Goal: Task Accomplishment & Management: Manage account settings

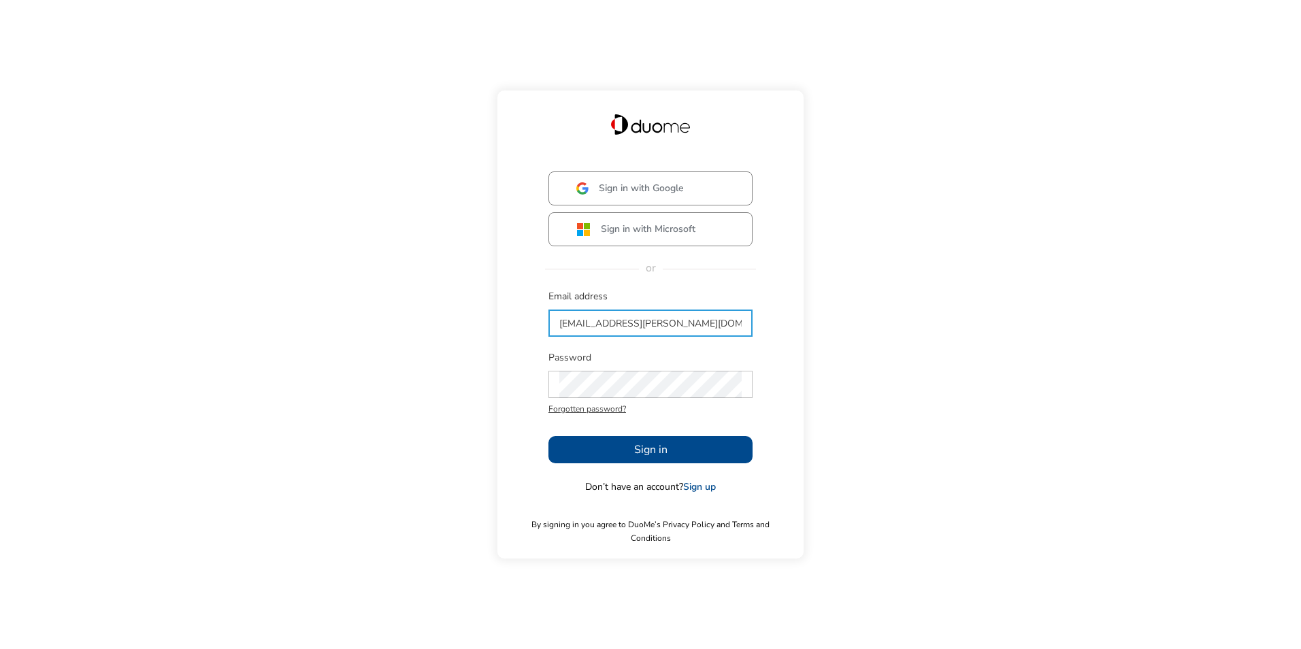
type input "[EMAIL_ADDRESS][PERSON_NAME][DOMAIN_NAME]"
click at [602, 459] on button "Sign in" at bounding box center [650, 449] width 204 height 27
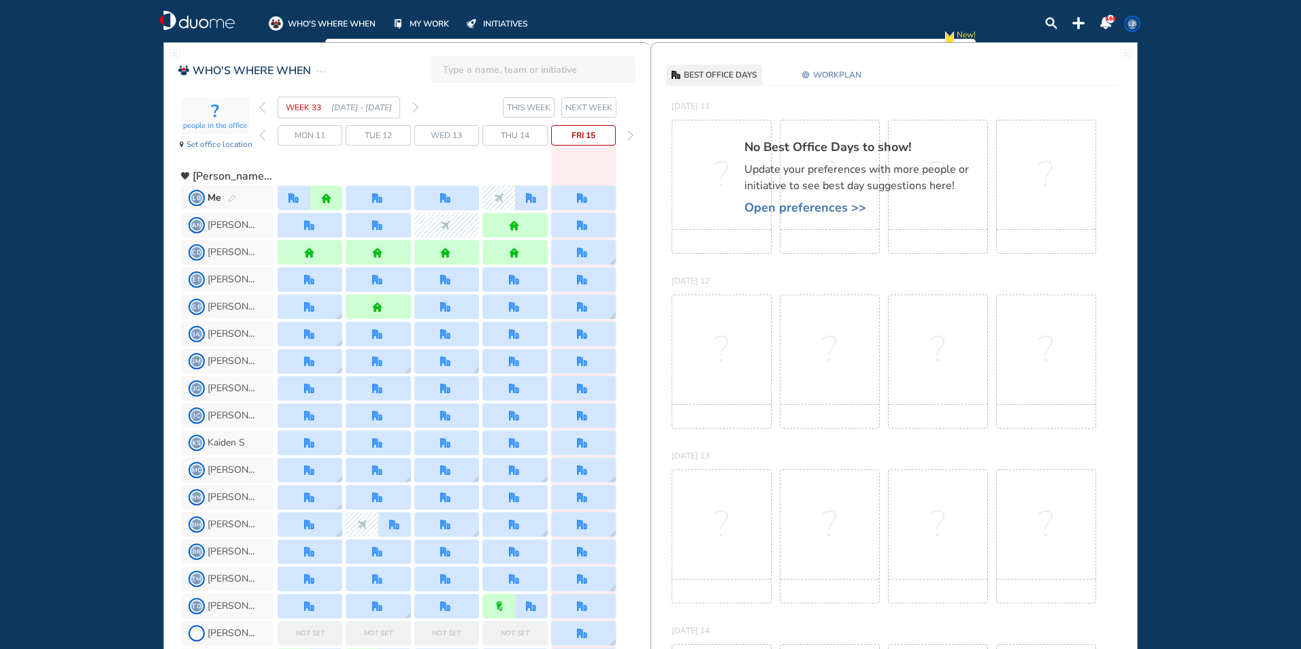
click at [827, 71] on span "WORKPLAN" at bounding box center [837, 75] width 48 height 14
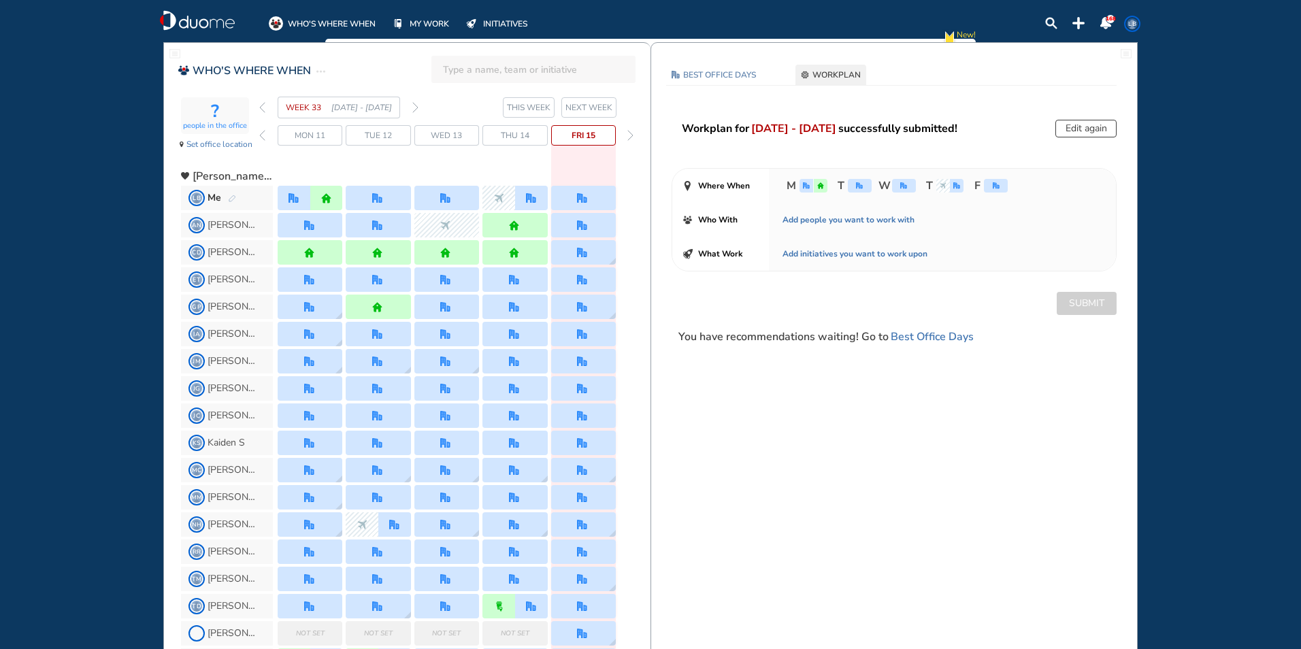
click at [1100, 131] on button "Edit again" at bounding box center [1085, 129] width 61 height 18
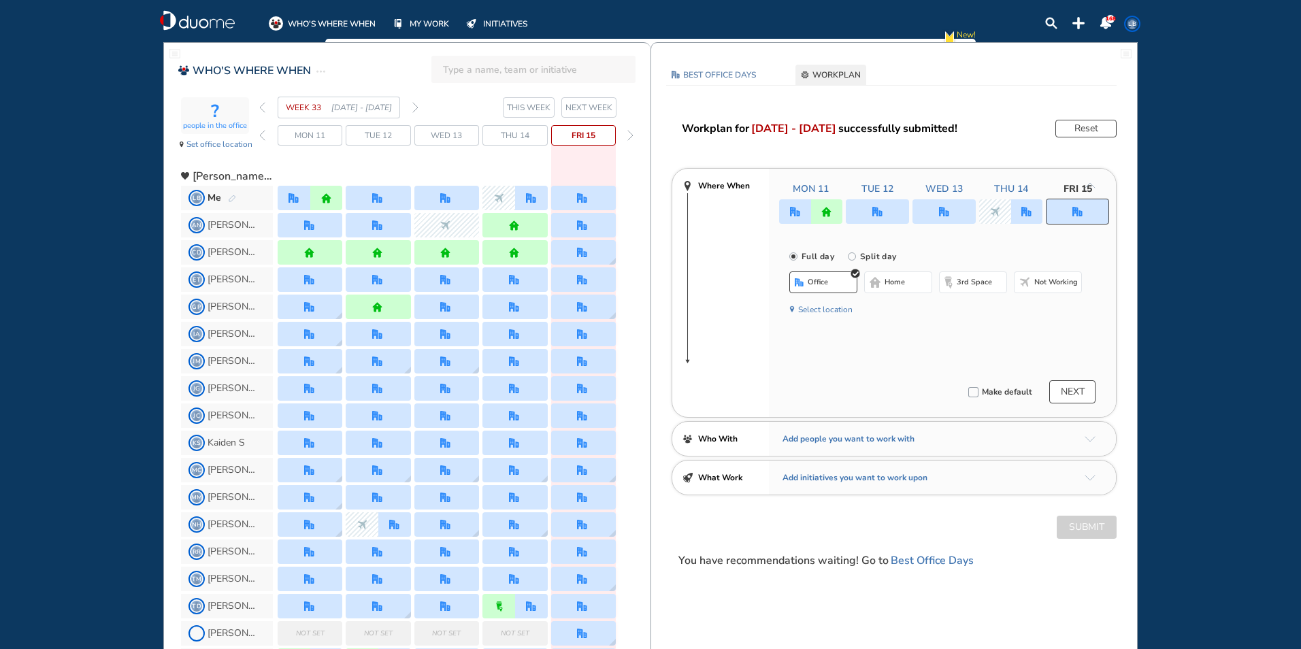
click at [1004, 212] on div at bounding box center [944, 211] width 330 height 24
click at [1032, 208] on div at bounding box center [944, 211] width 330 height 24
click at [823, 214] on div at bounding box center [944, 211] width 330 height 24
click at [815, 185] on div "Mon 11 Tue 12 Wed 13 Thu 14 Fri 15" at bounding box center [944, 189] width 330 height 14
click at [888, 212] on div at bounding box center [944, 211] width 330 height 24
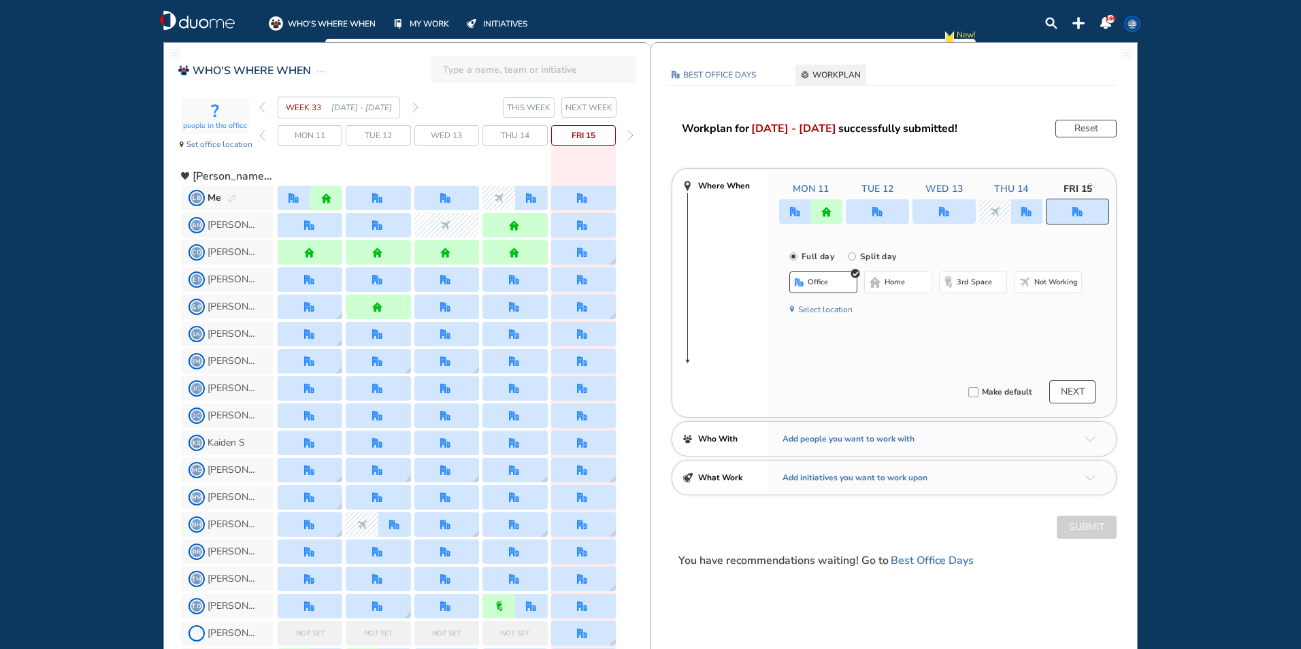
click at [1066, 214] on div at bounding box center [1077, 212] width 63 height 26
click at [1072, 211] on div at bounding box center [1077, 212] width 63 height 26
click at [1028, 210] on div at bounding box center [944, 211] width 330 height 24
click at [983, 216] on div at bounding box center [944, 211] width 330 height 24
click at [1094, 214] on div at bounding box center [1077, 212] width 63 height 26
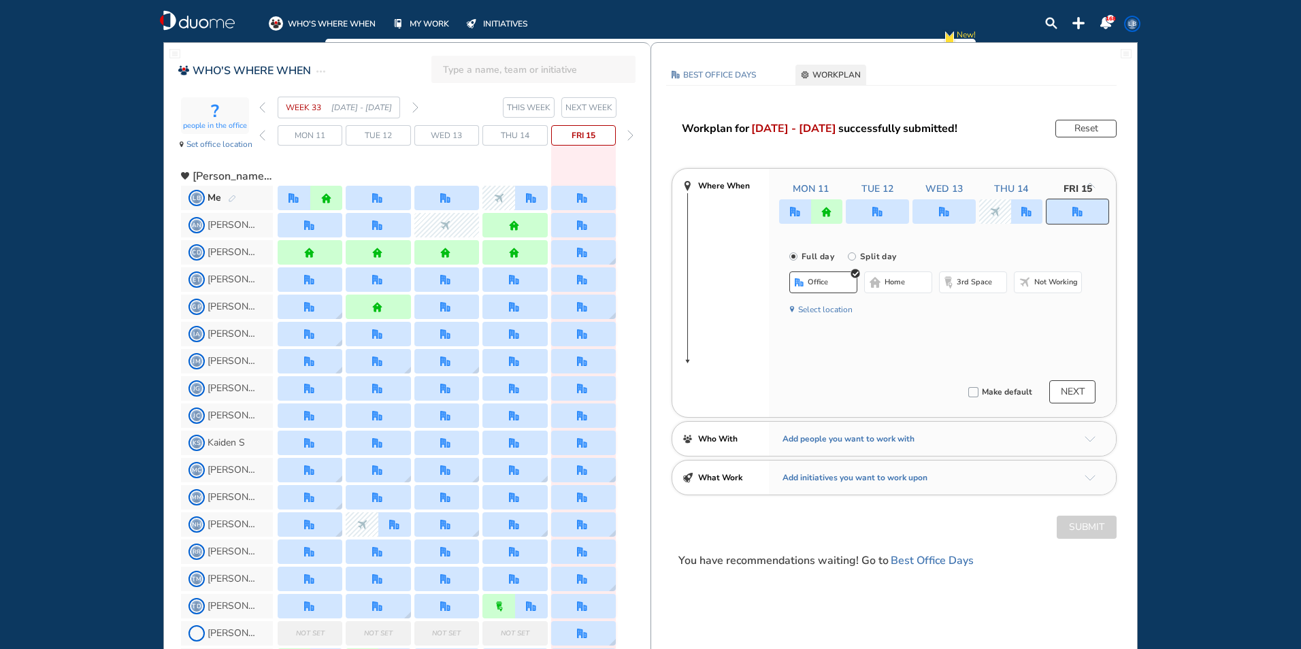
click at [1094, 214] on div at bounding box center [1077, 212] width 63 height 26
click at [1089, 178] on div "Mon 11 Tue 12 Wed 13 Thu 14 Fri 15 Full day [GEOGRAPHIC_DATA] day office home 3…" at bounding box center [942, 293] width 347 height 248
click at [1076, 193] on span "Fri 15" at bounding box center [1078, 189] width 29 height 14
click at [582, 132] on span "Fri 15" at bounding box center [584, 136] width 24 height 14
click at [730, 78] on span "BEST OFFICE DAYS" at bounding box center [719, 75] width 73 height 14
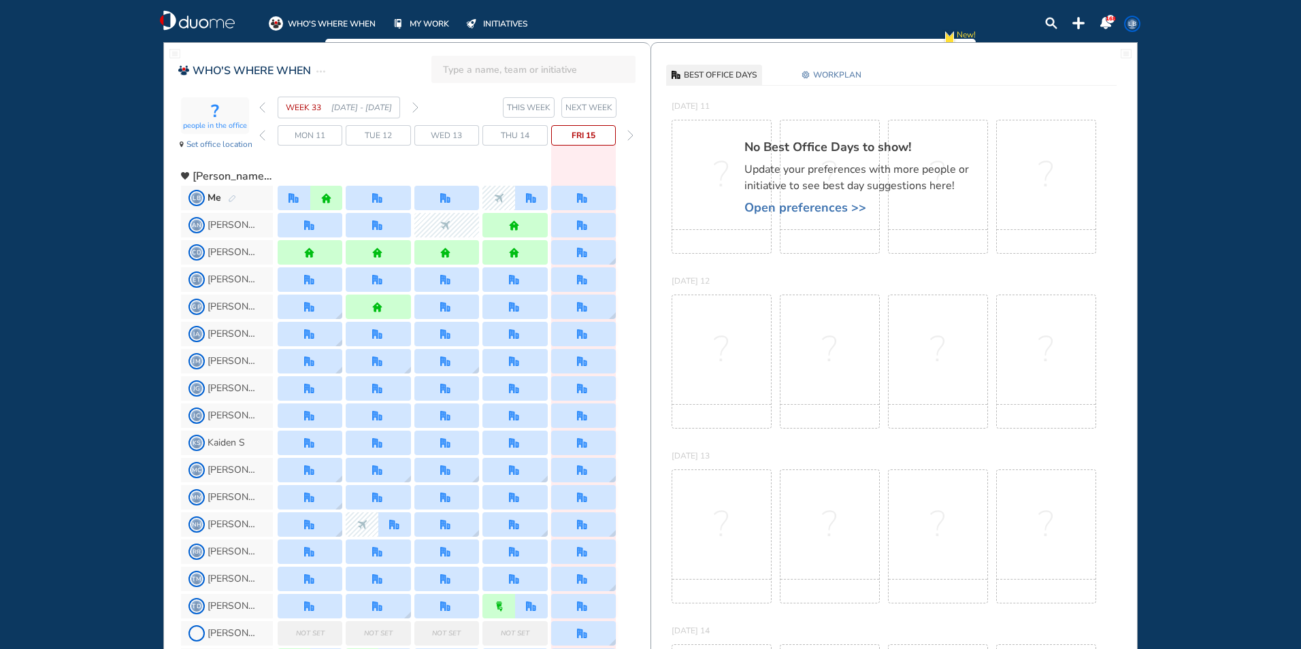
click at [827, 74] on span "WORKPLAN" at bounding box center [837, 75] width 48 height 14
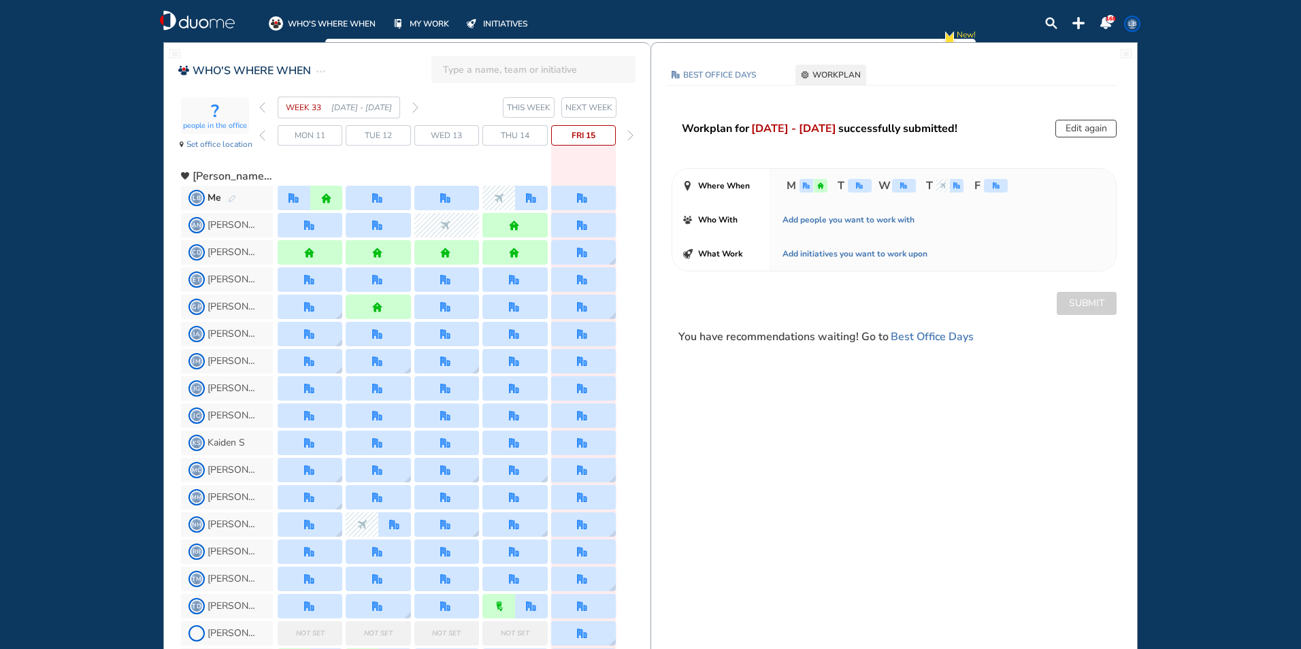
click at [1074, 123] on button "Edit again" at bounding box center [1085, 129] width 61 height 18
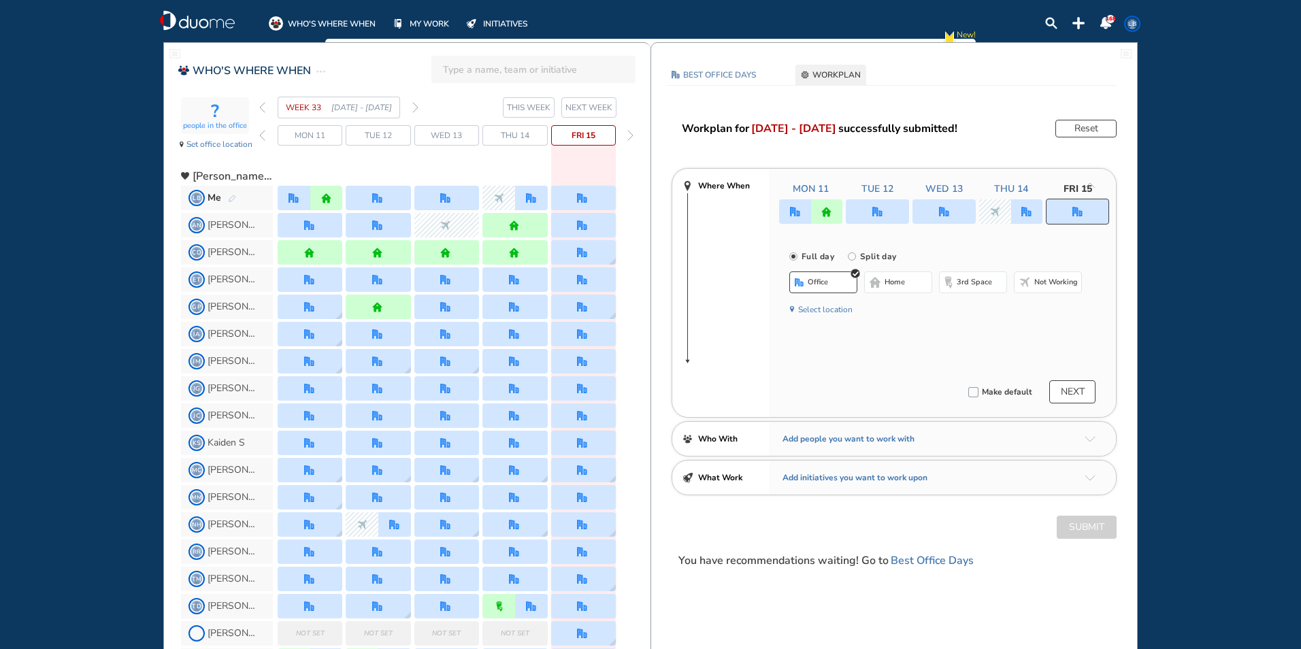
click at [1072, 203] on div at bounding box center [1077, 212] width 63 height 26
click at [855, 253] on input "Split day" at bounding box center [861, 264] width 27 height 27
radio input "true"
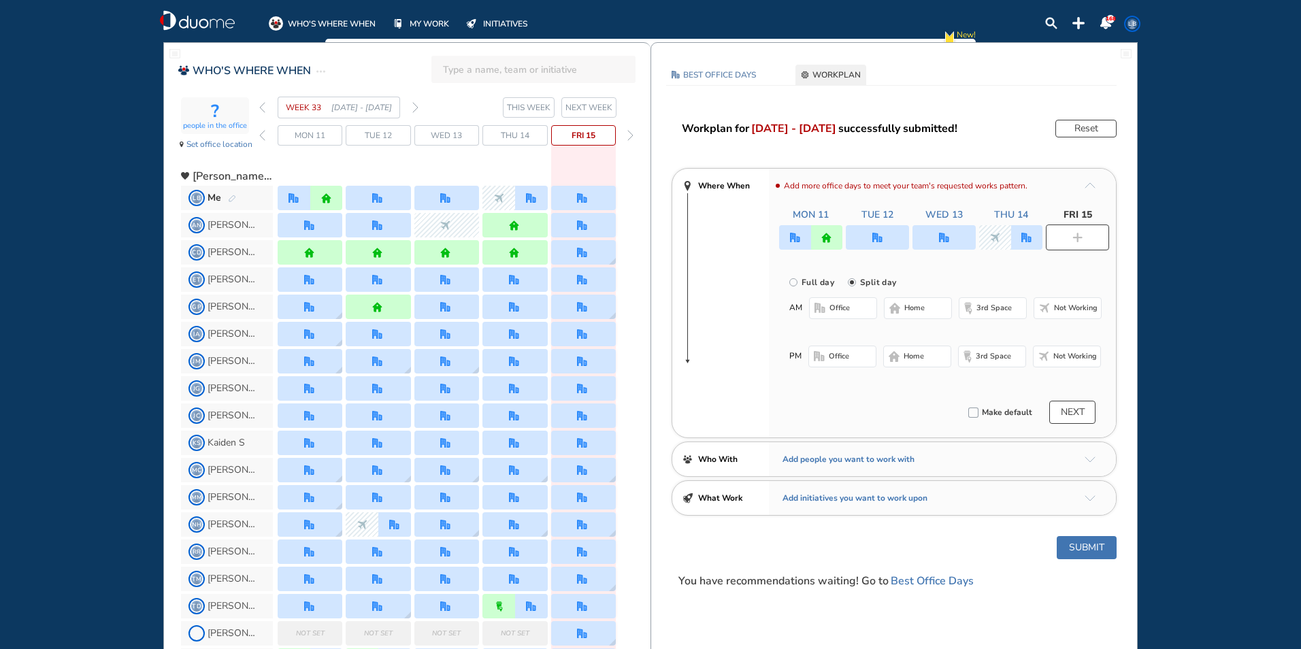
click at [1061, 350] on button "Not working" at bounding box center [1067, 357] width 68 height 22
click at [856, 300] on button "office" at bounding box center [843, 308] width 68 height 22
click at [1080, 417] on button "NEXT" at bounding box center [1072, 415] width 46 height 23
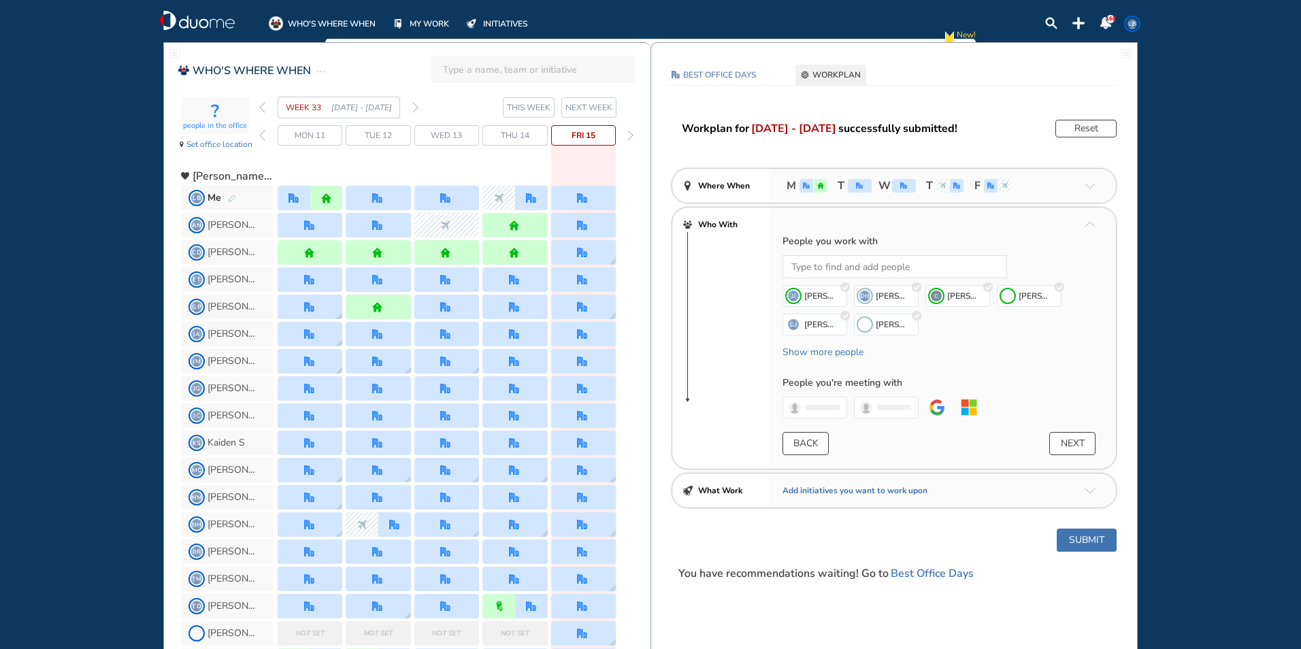
click at [1081, 530] on button "Submit" at bounding box center [1087, 540] width 60 height 23
